Goal: Find specific page/section: Find specific page/section

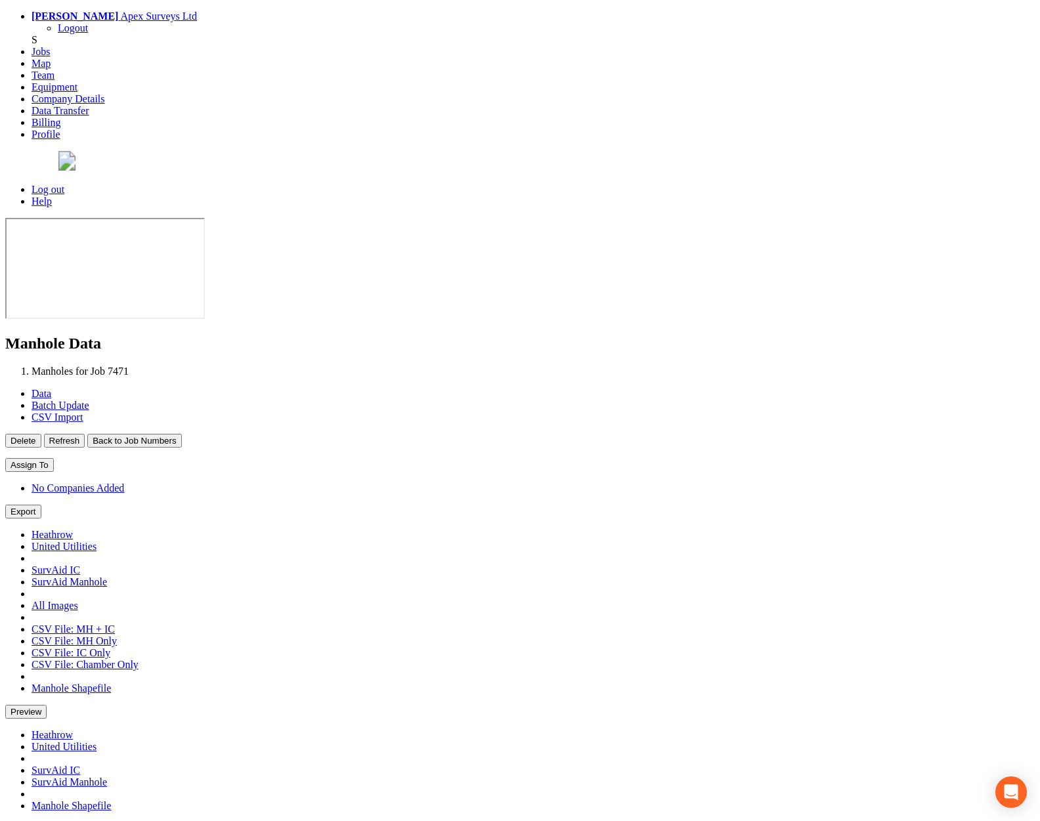
click at [181, 434] on button "Back to Job Numbers" at bounding box center [134, 441] width 94 height 14
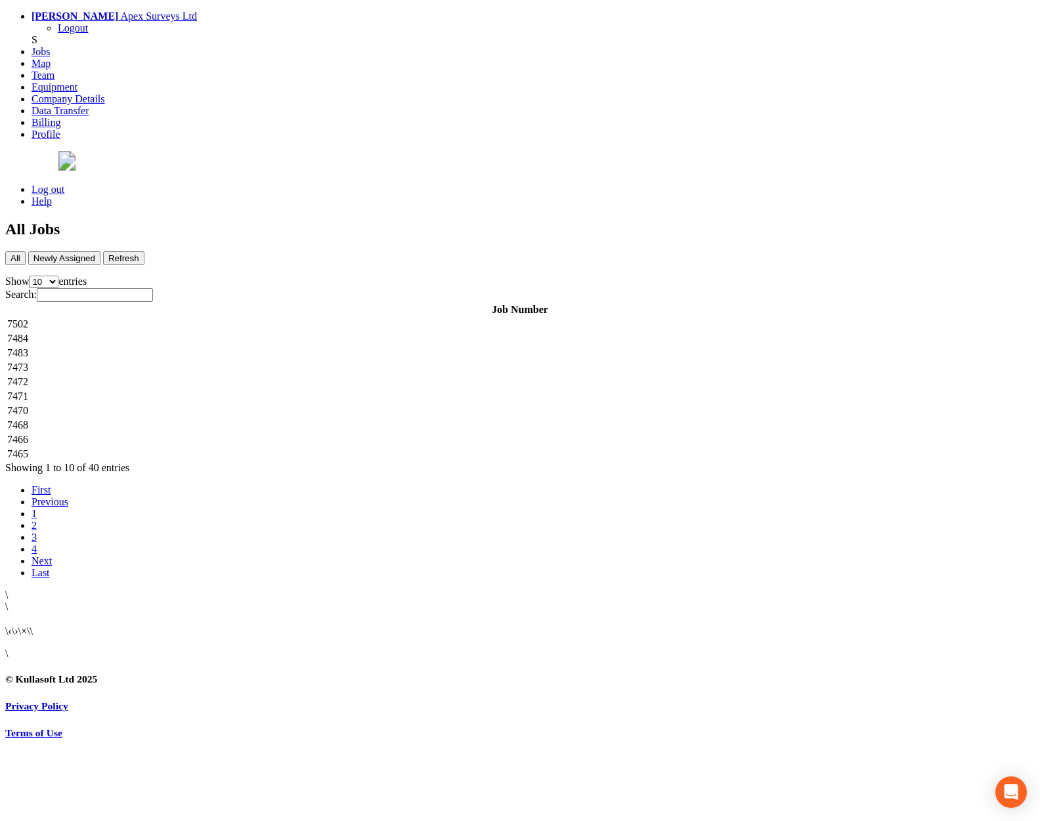
click at [274, 318] on td "7502" at bounding box center [520, 324] width 1026 height 13
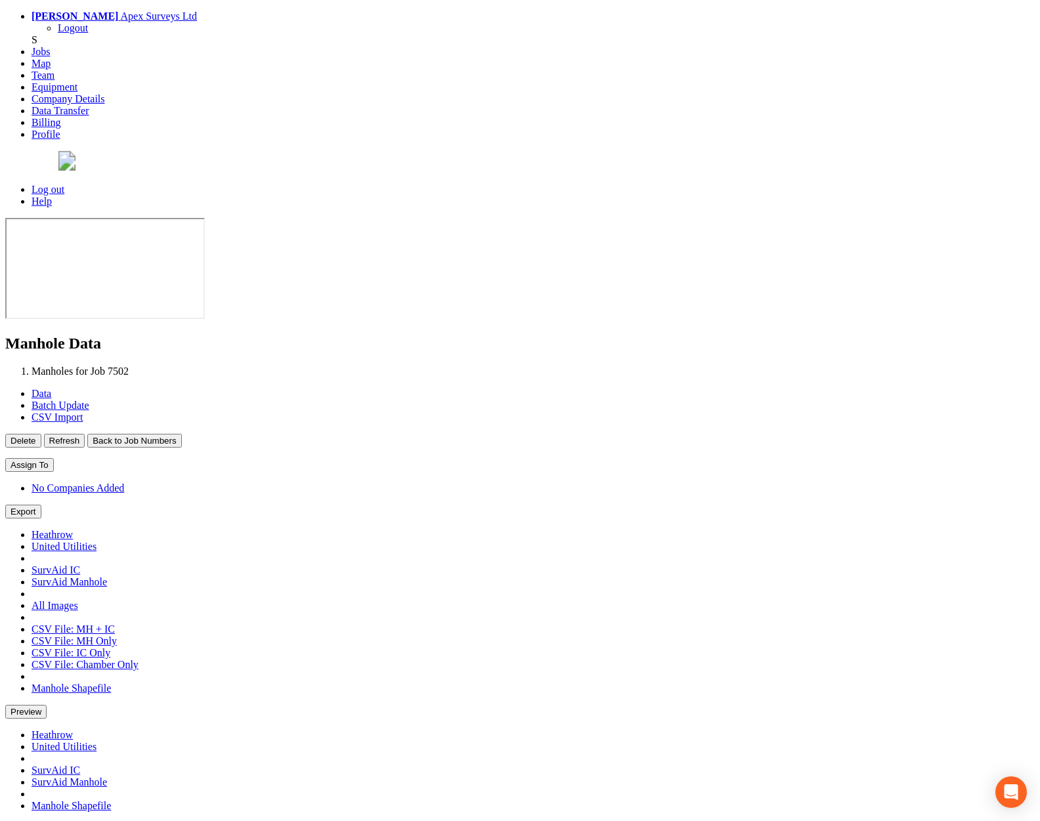
click at [181, 434] on button "Back to Job Numbers" at bounding box center [134, 441] width 94 height 14
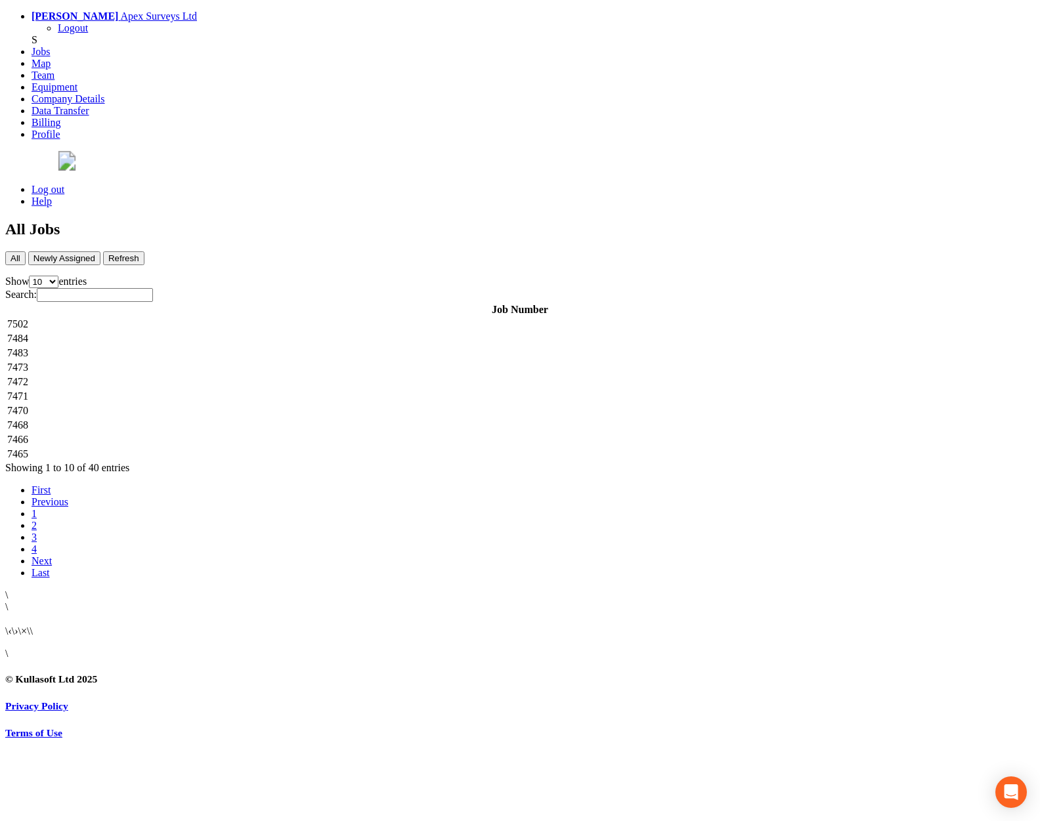
click at [257, 332] on td "7484" at bounding box center [520, 338] width 1026 height 13
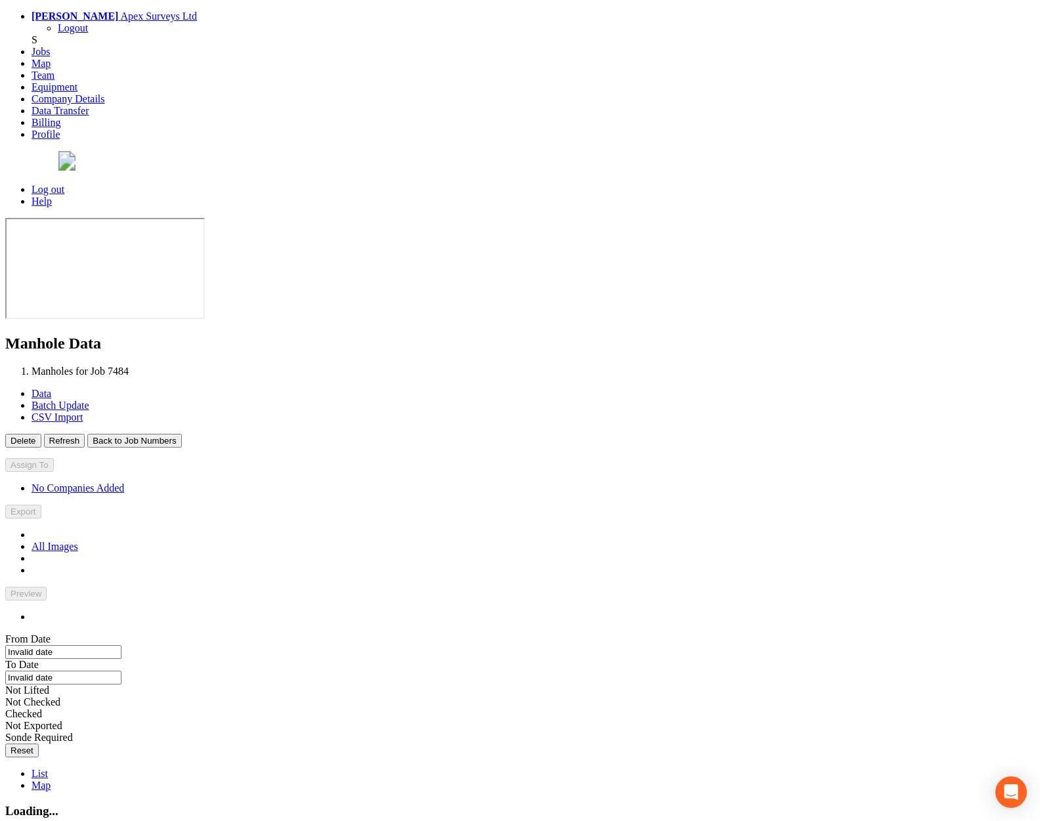
type input "[DATE]"
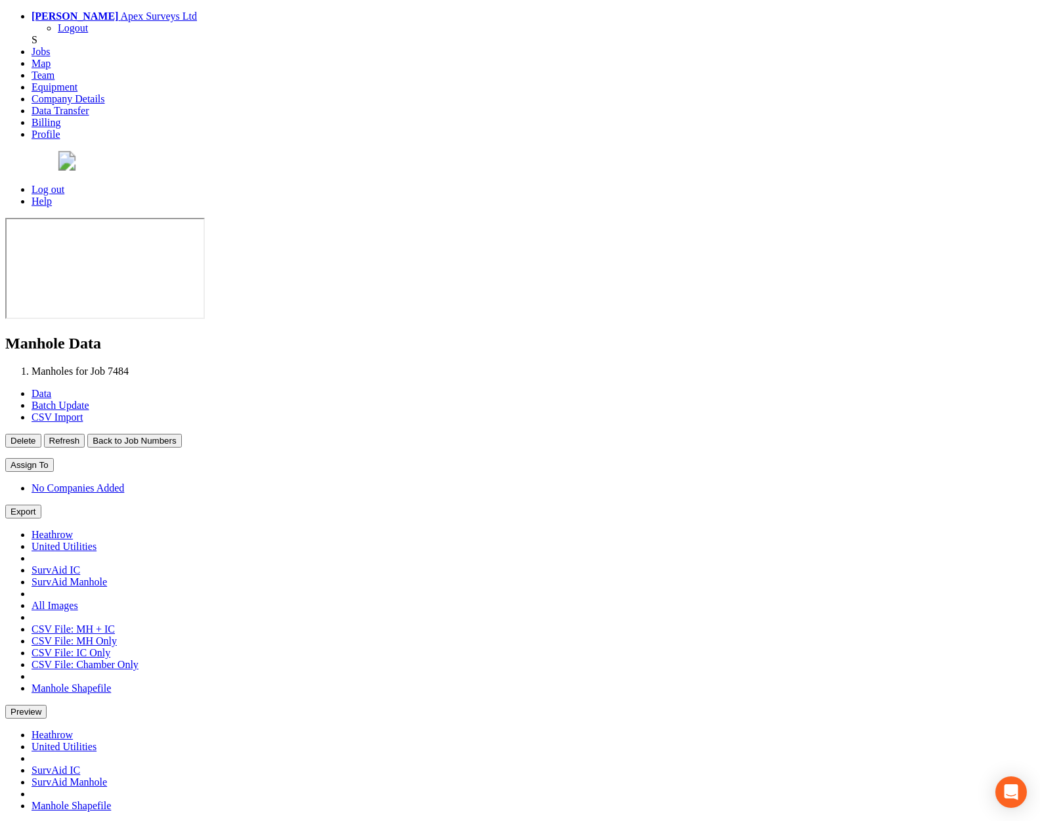
click at [181, 434] on button "Back to Job Numbers" at bounding box center [134, 441] width 94 height 14
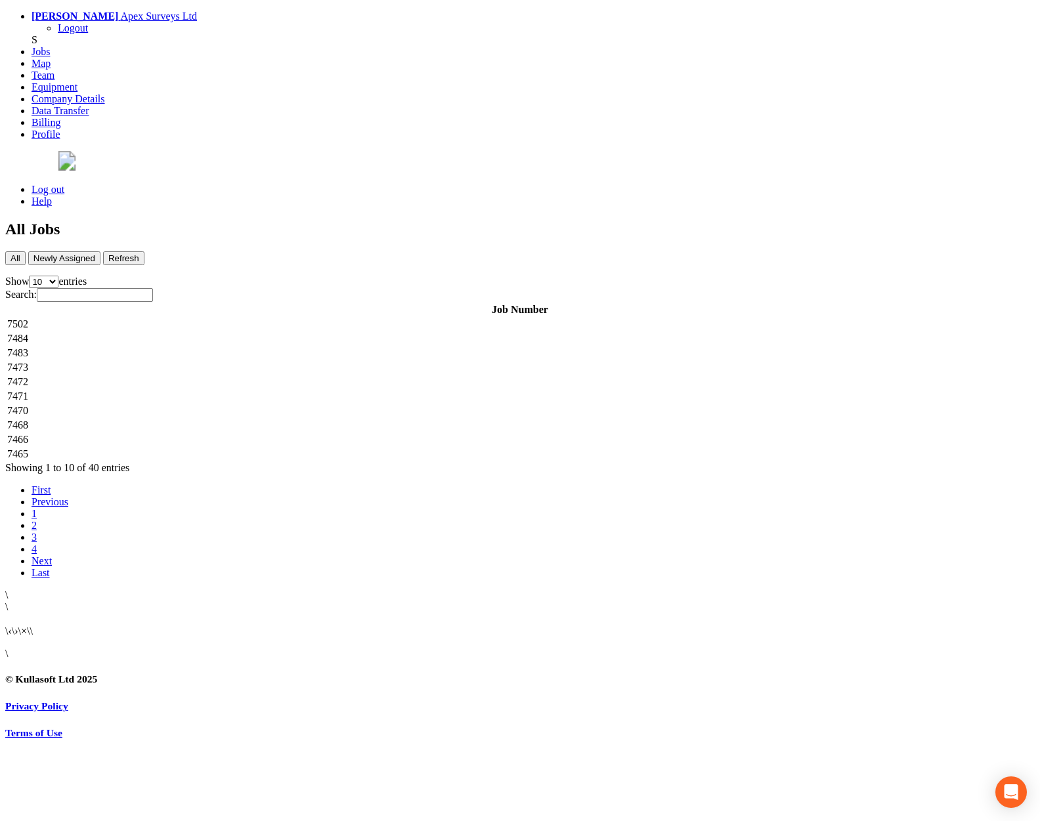
click at [253, 347] on td "7483" at bounding box center [520, 353] width 1026 height 13
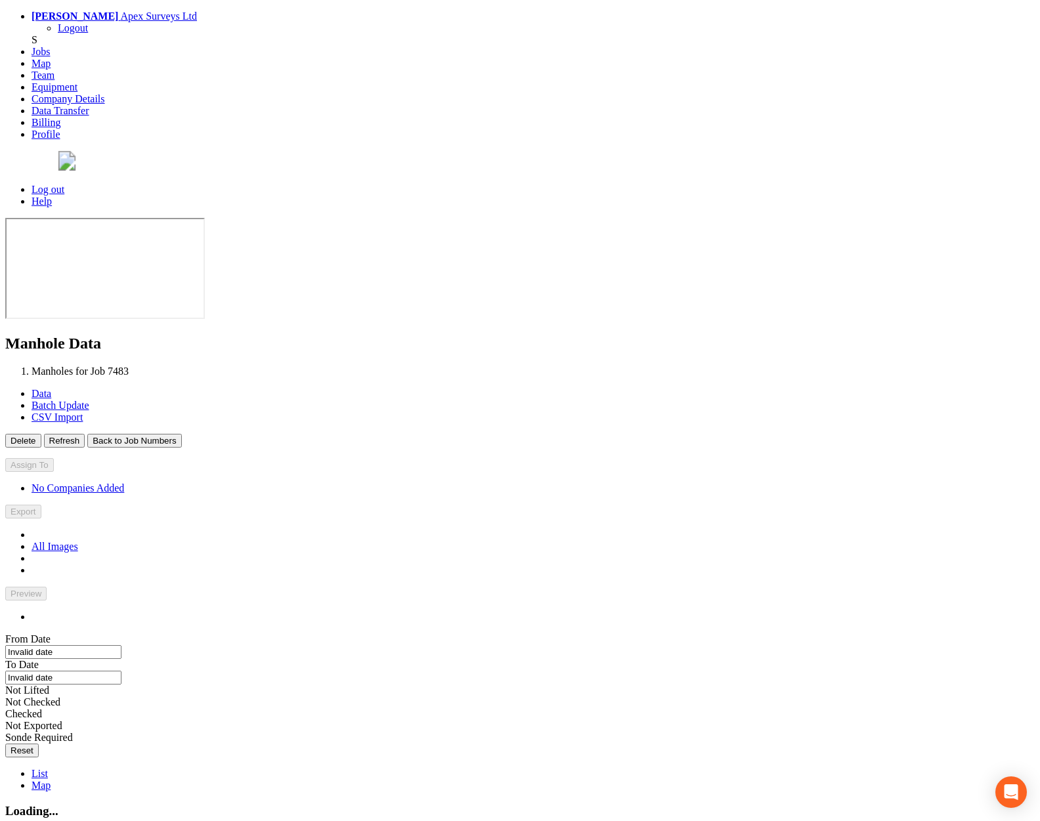
type input "[DATE]"
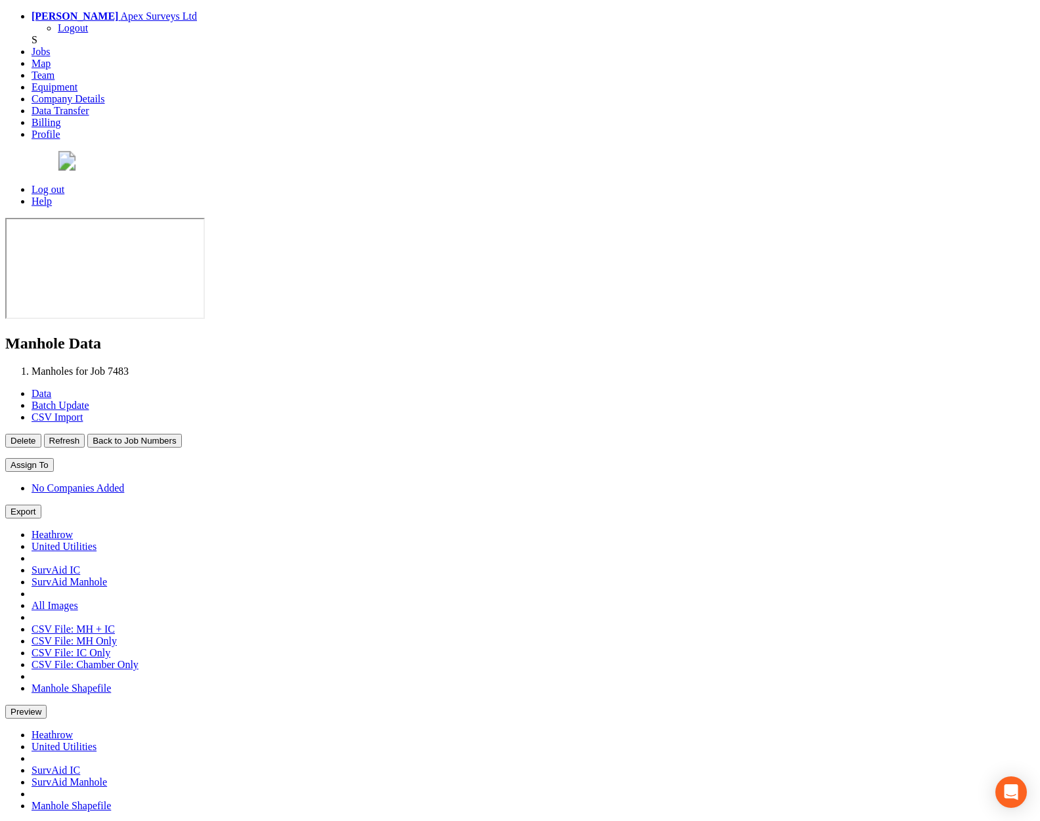
click at [181, 434] on button "Back to Job Numbers" at bounding box center [134, 441] width 94 height 14
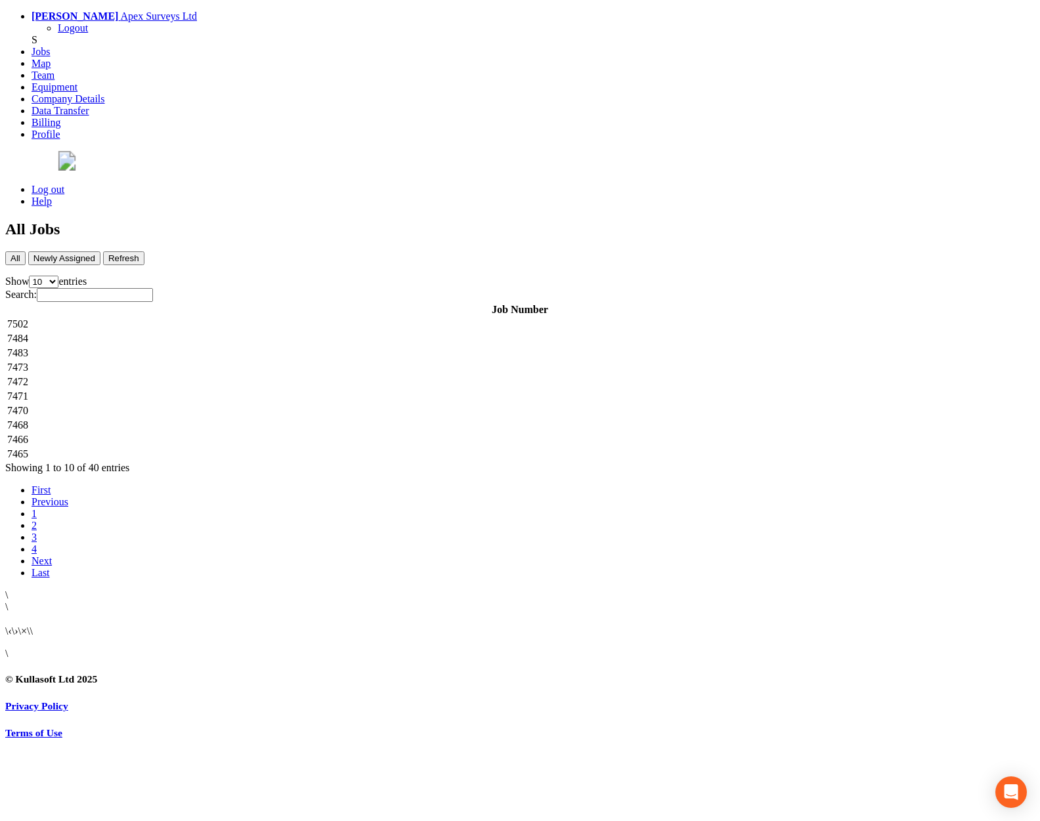
click at [266, 361] on td "7473" at bounding box center [520, 367] width 1026 height 13
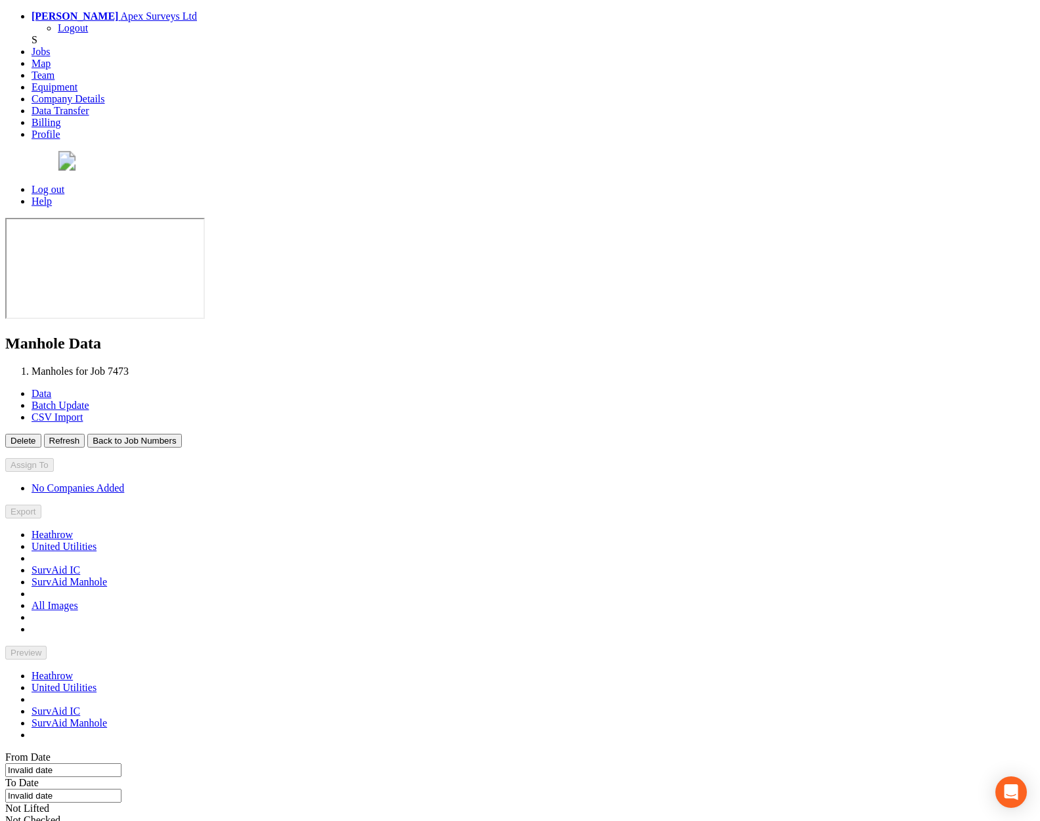
type input "[DATE]"
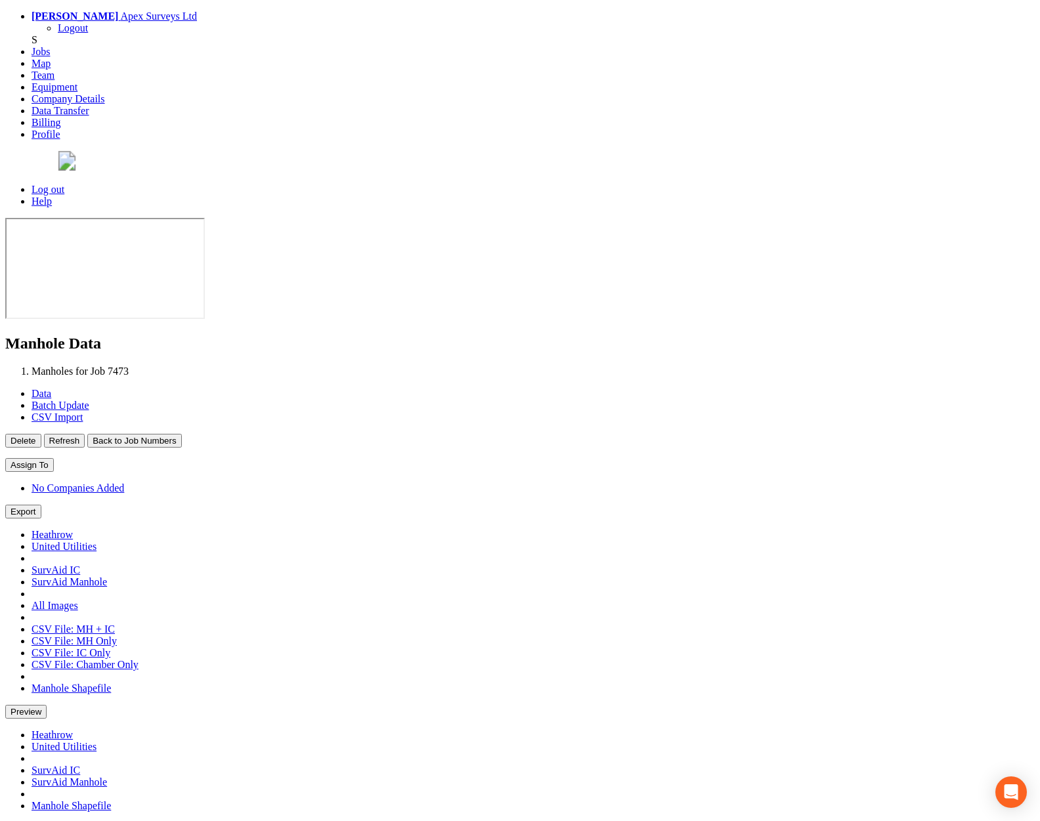
click at [181, 434] on button "Back to Job Numbers" at bounding box center [134, 441] width 94 height 14
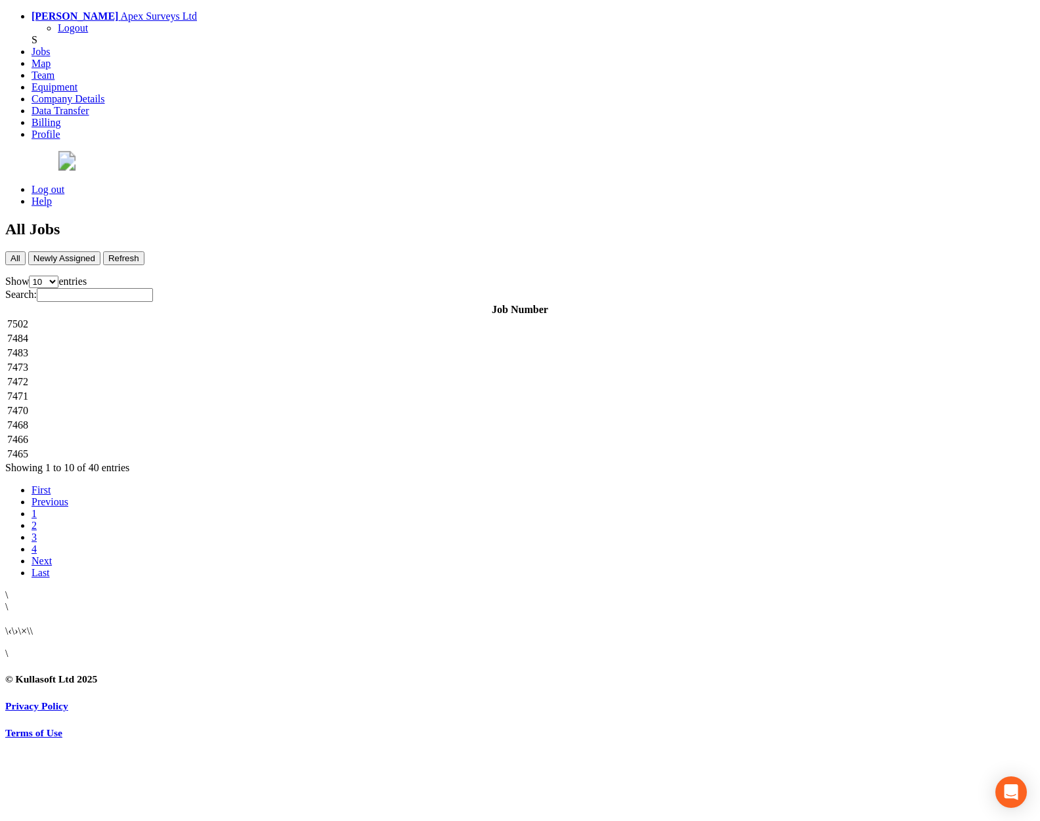
click at [271, 390] on td "7471" at bounding box center [520, 396] width 1026 height 13
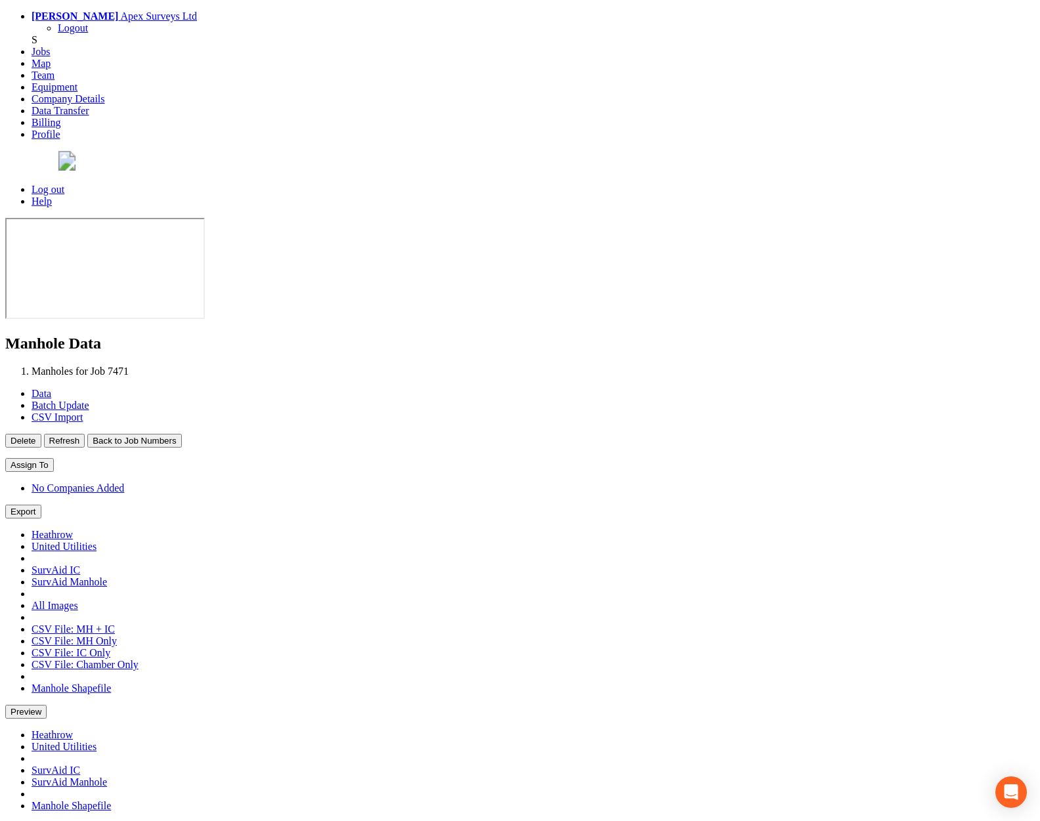
type input "[DATE]"
